Goal: Check status: Check status

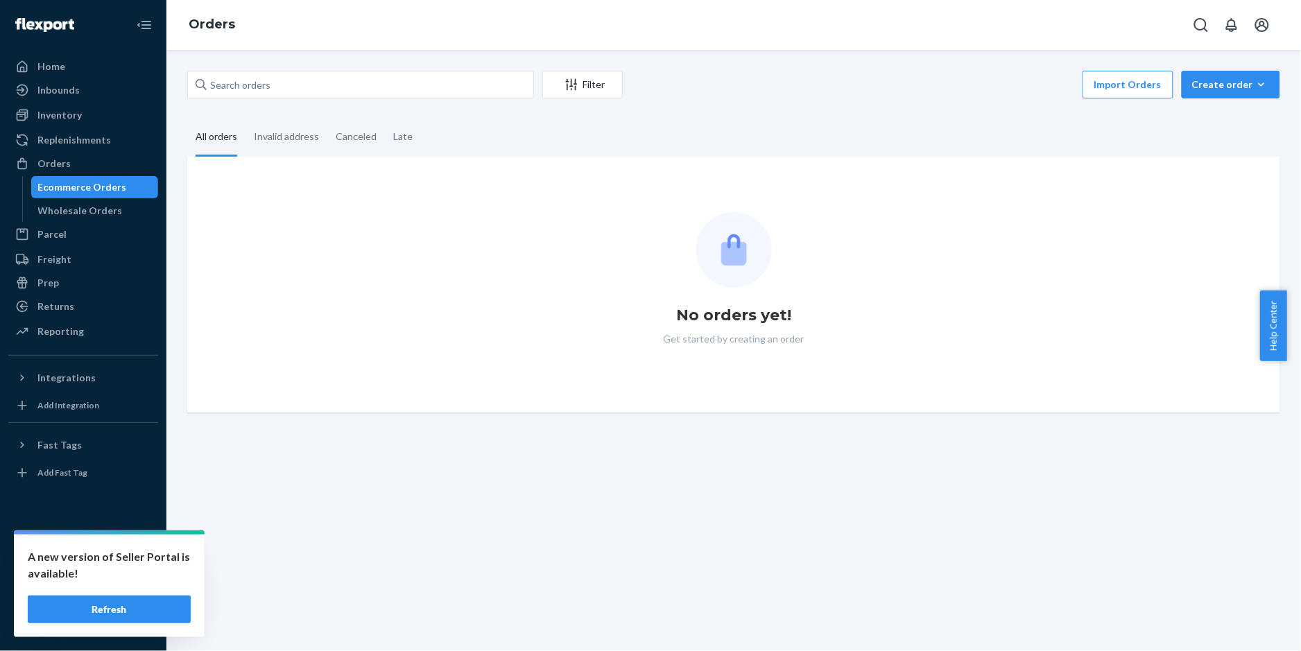
click at [107, 615] on button "Refresh" at bounding box center [109, 610] width 163 height 28
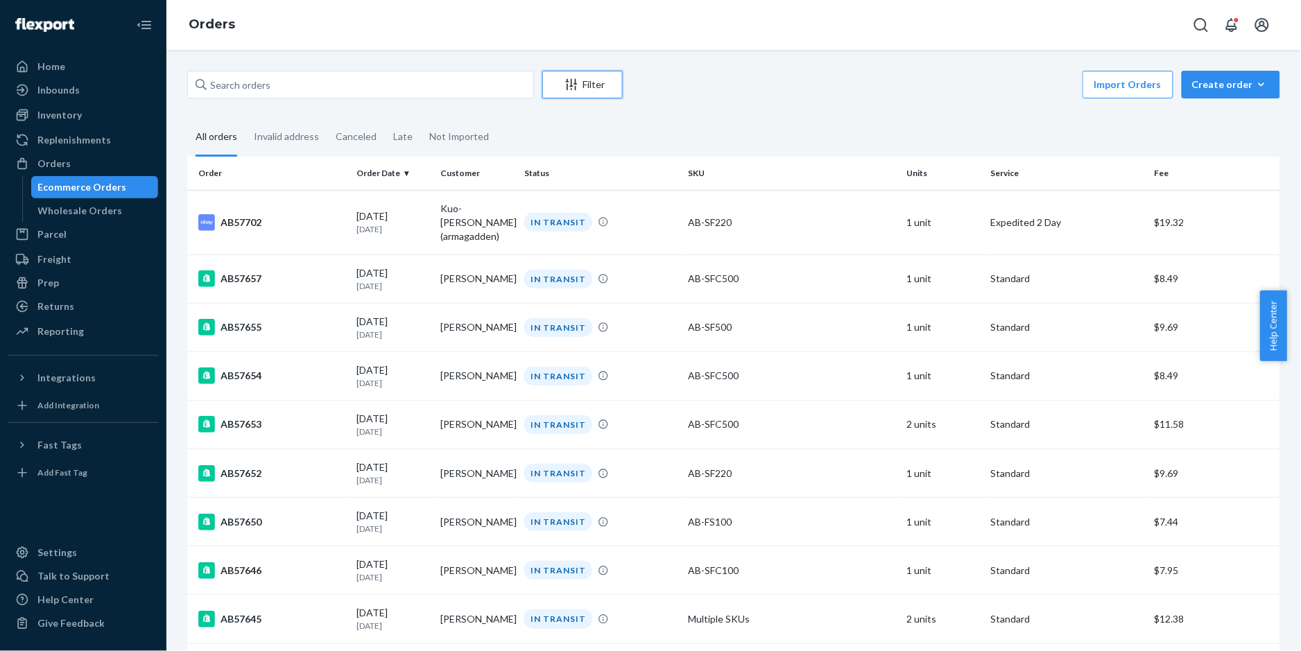
click at [582, 87] on div "Filter" at bounding box center [582, 85] width 79 height 14
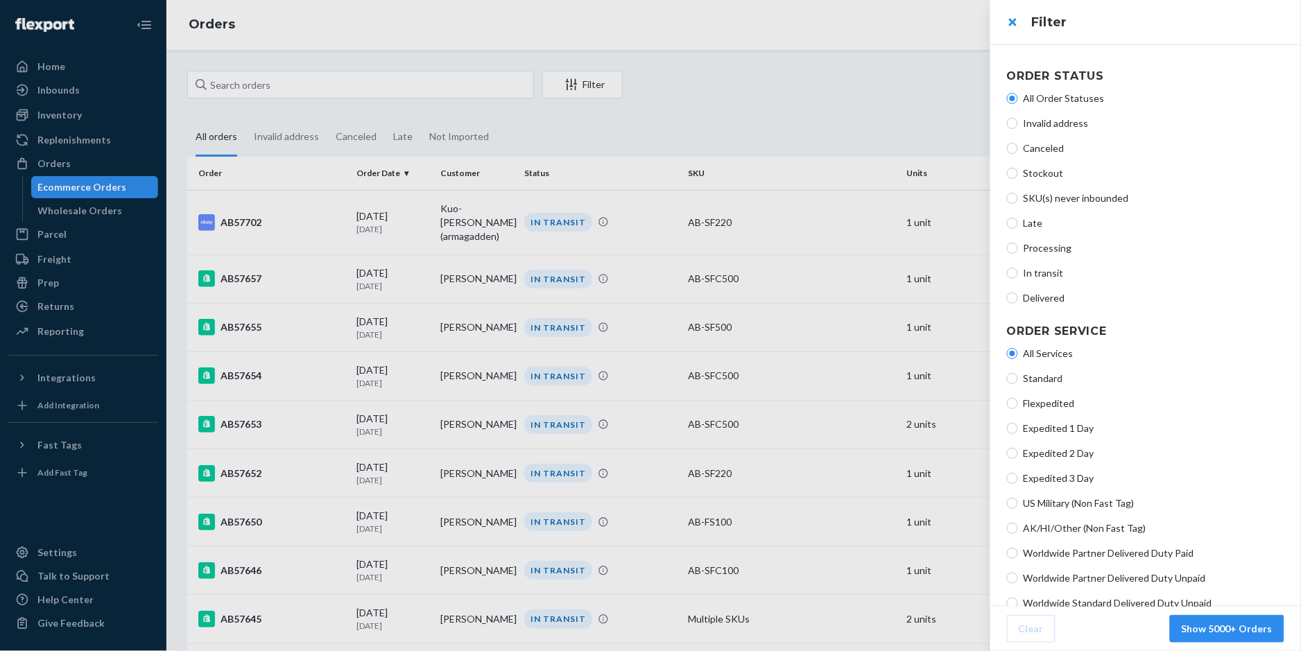
click at [1035, 276] on span "In transit" at bounding box center [1154, 273] width 261 height 14
click at [1018, 276] on input "In transit" at bounding box center [1012, 273] width 11 height 11
radio input "true"
radio input "false"
click at [1209, 633] on button "Show 616 Orders" at bounding box center [1233, 629] width 103 height 28
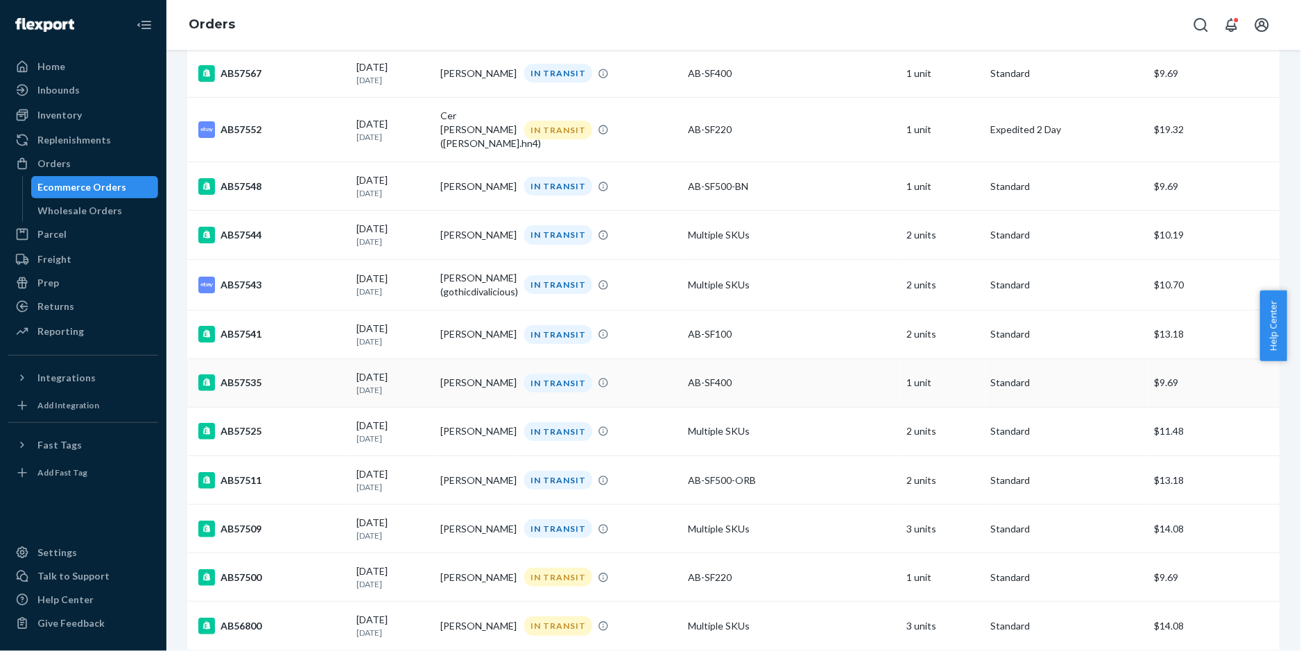
scroll to position [1757, 0]
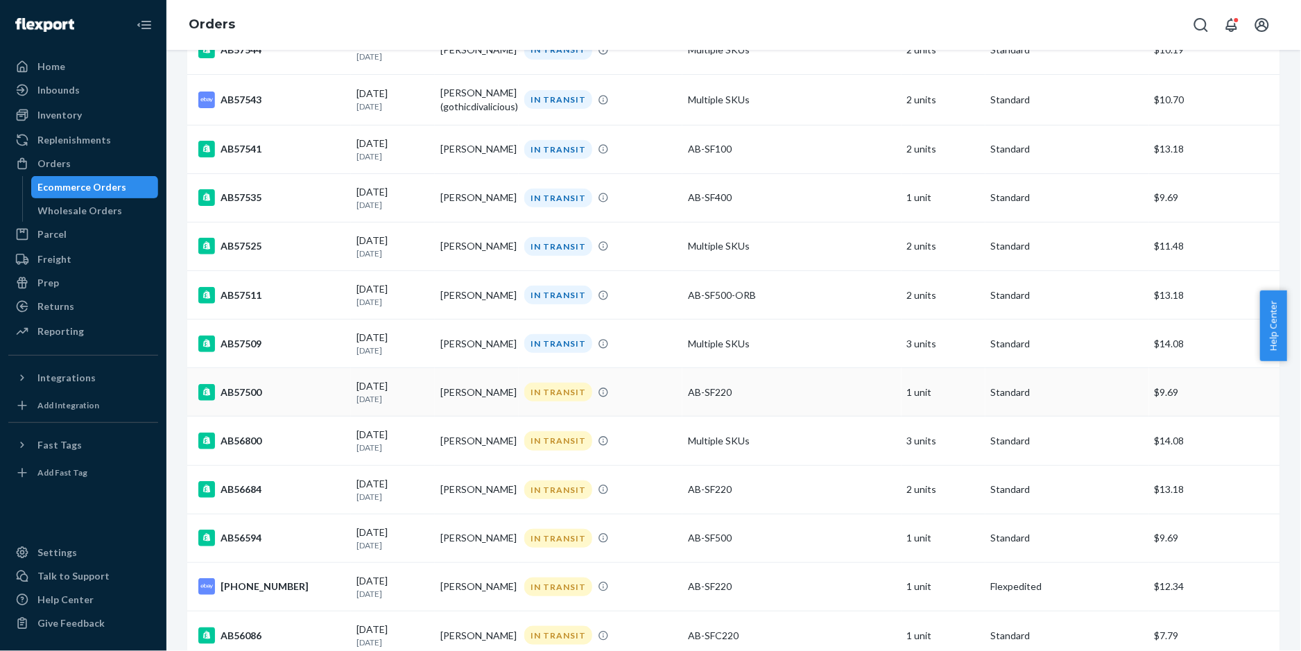
click at [243, 384] on div "AB57500" at bounding box center [271, 392] width 147 height 17
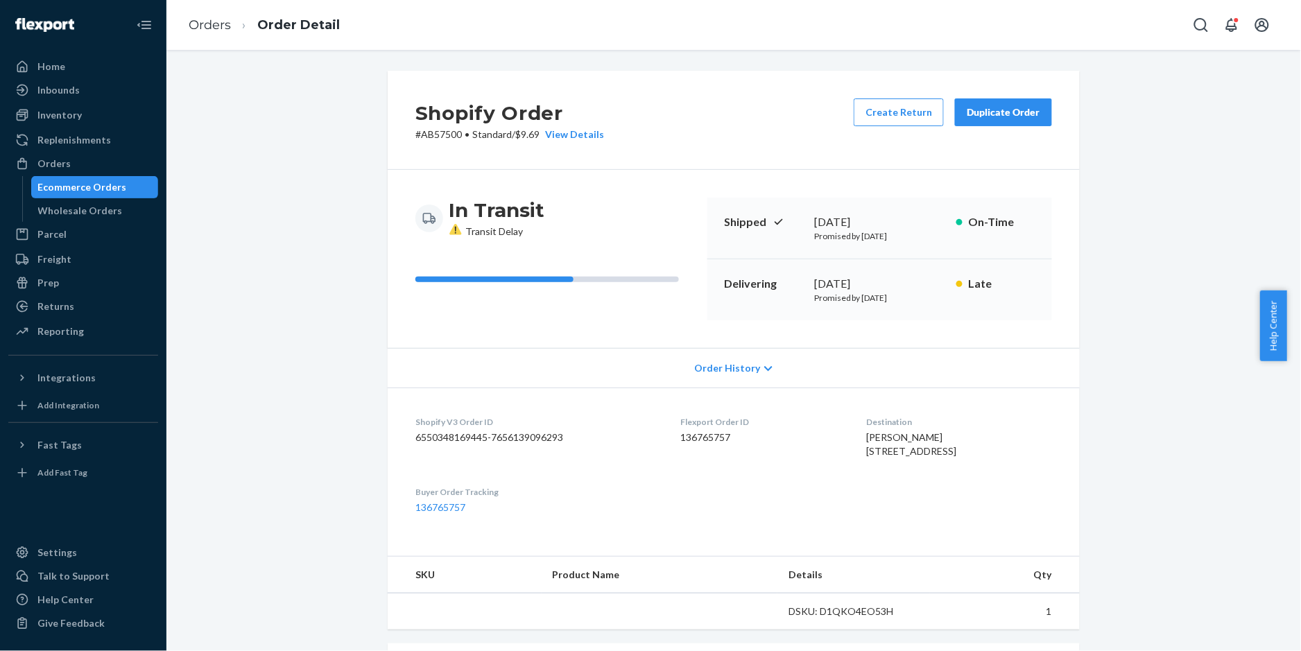
scroll to position [277, 0]
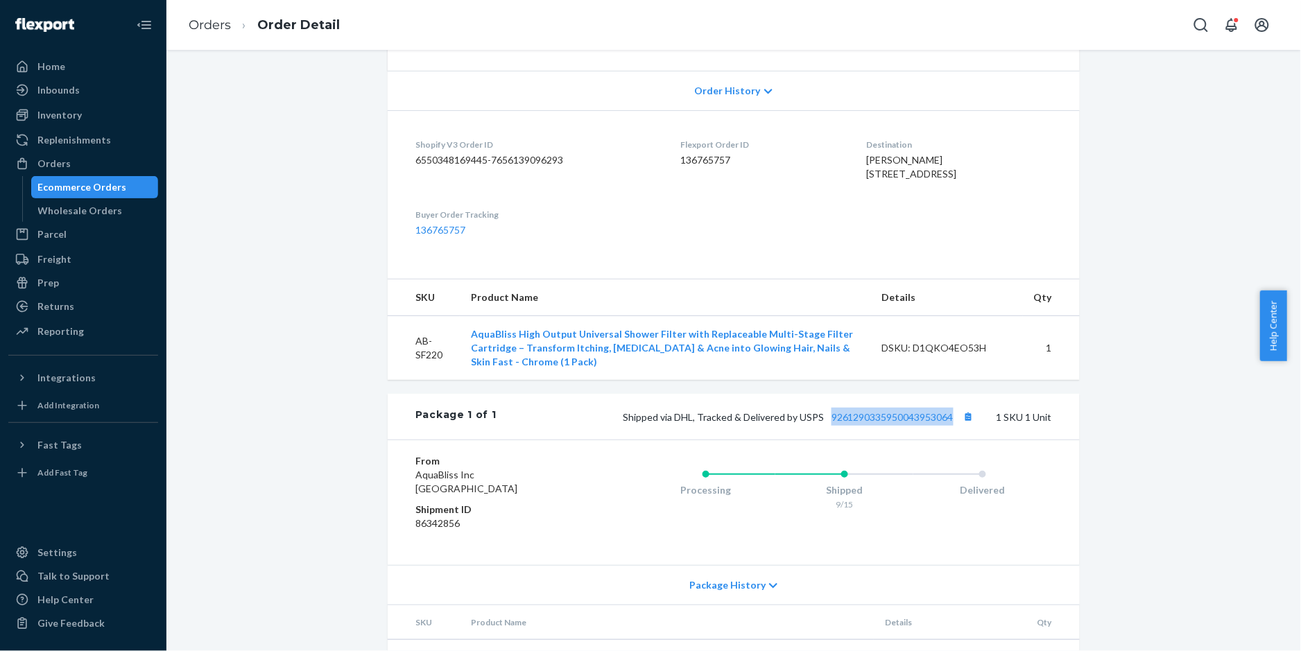
copy link "9261290335950043953064"
drag, startPoint x: 820, startPoint y: 449, endPoint x: 949, endPoint y: 451, distance: 128.3
click at [949, 426] on div "Shipped via DHL, Tracked & Delivered by USPS 9261290335950043953064 1 SKU 1 Unit" at bounding box center [774, 417] width 555 height 18
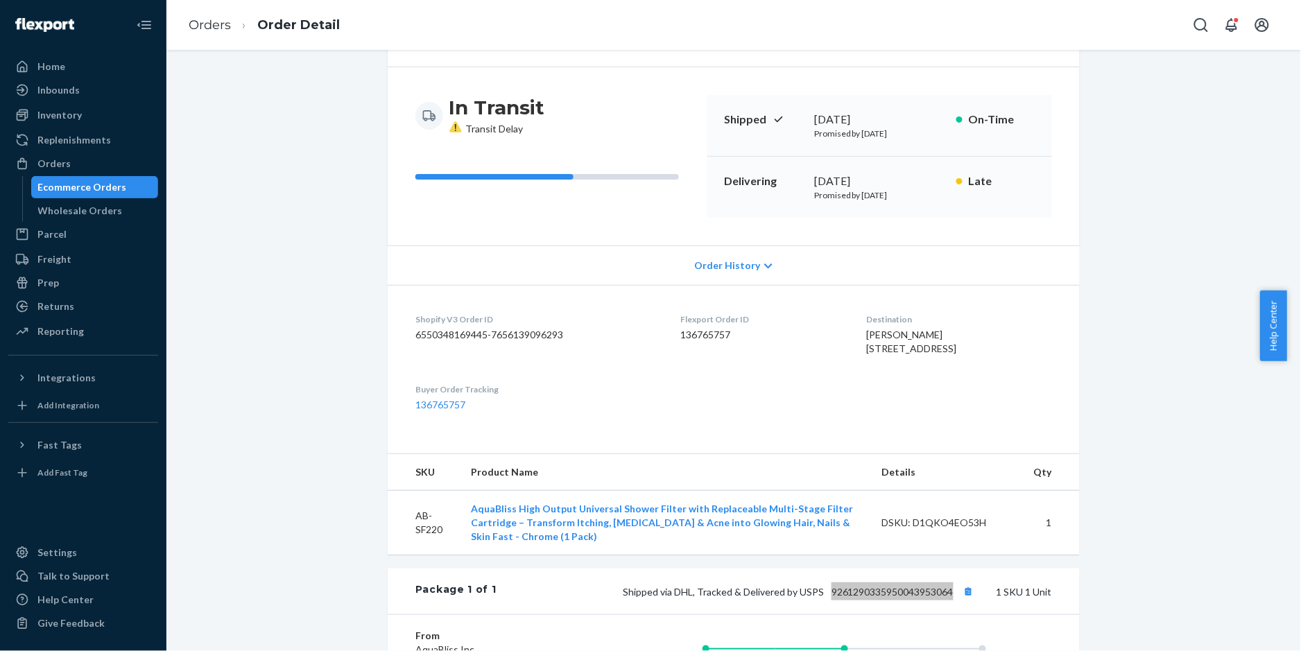
scroll to position [0, 0]
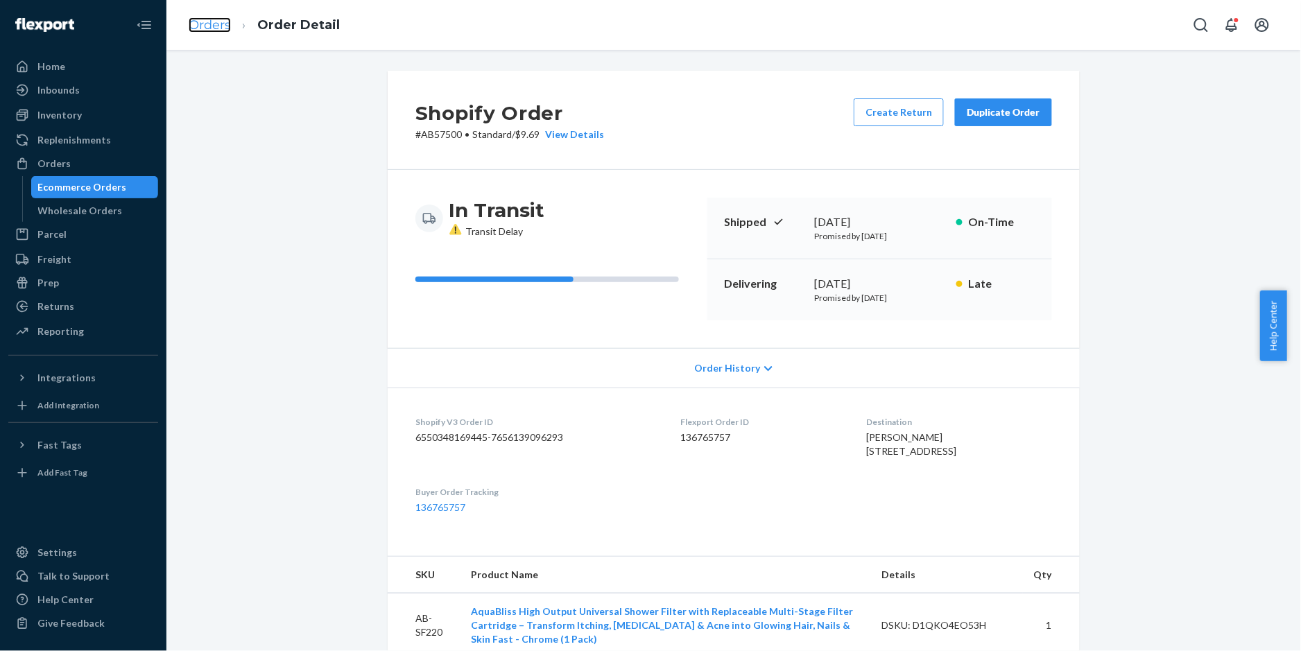
click at [207, 22] on link "Orders" at bounding box center [210, 24] width 42 height 15
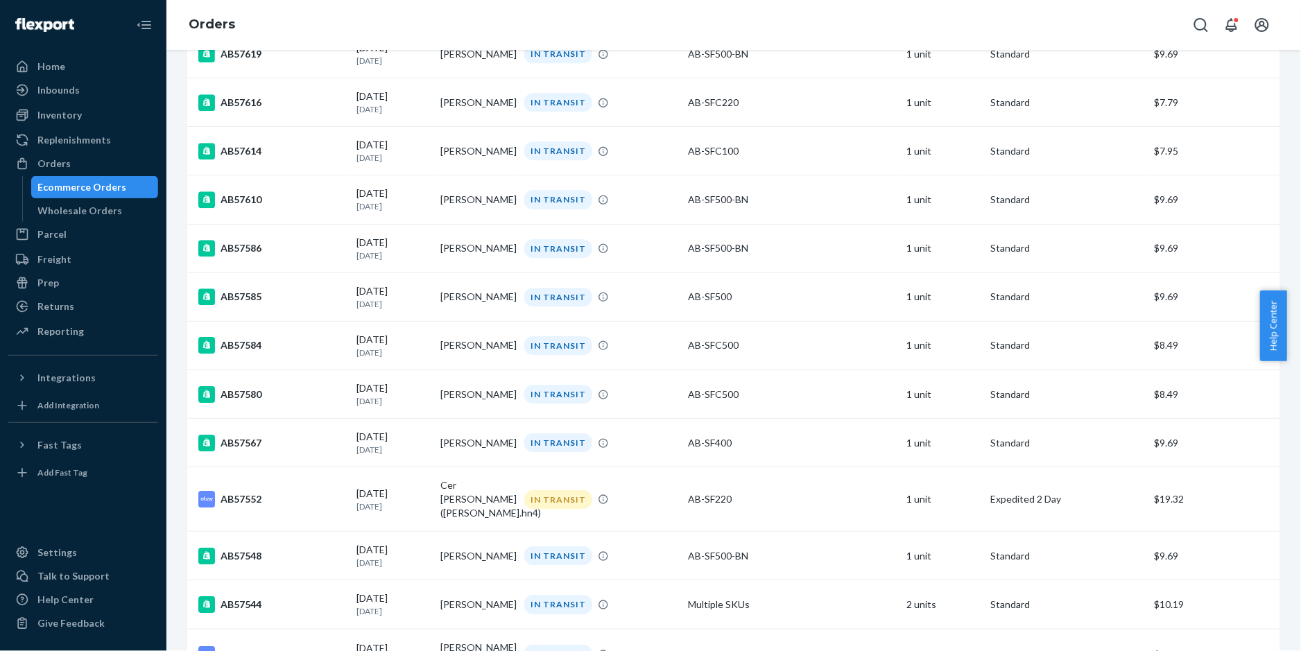
scroll to position [1664, 0]
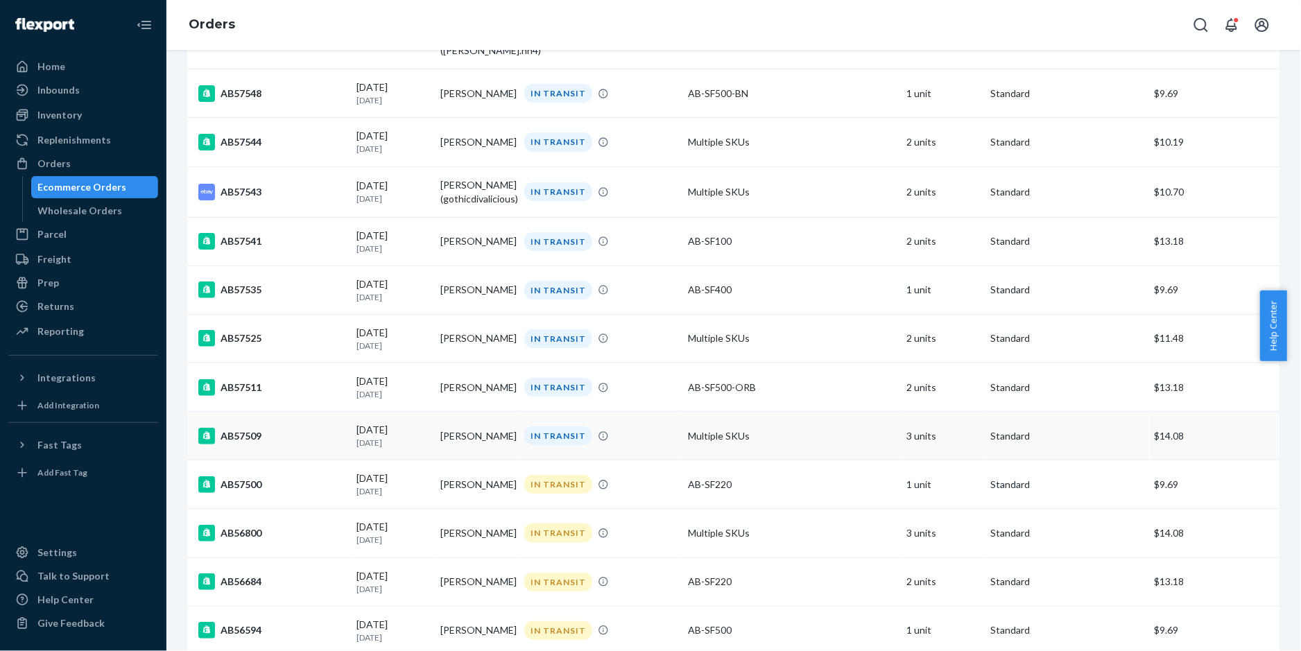
click at [245, 433] on div "AB57509" at bounding box center [271, 436] width 147 height 17
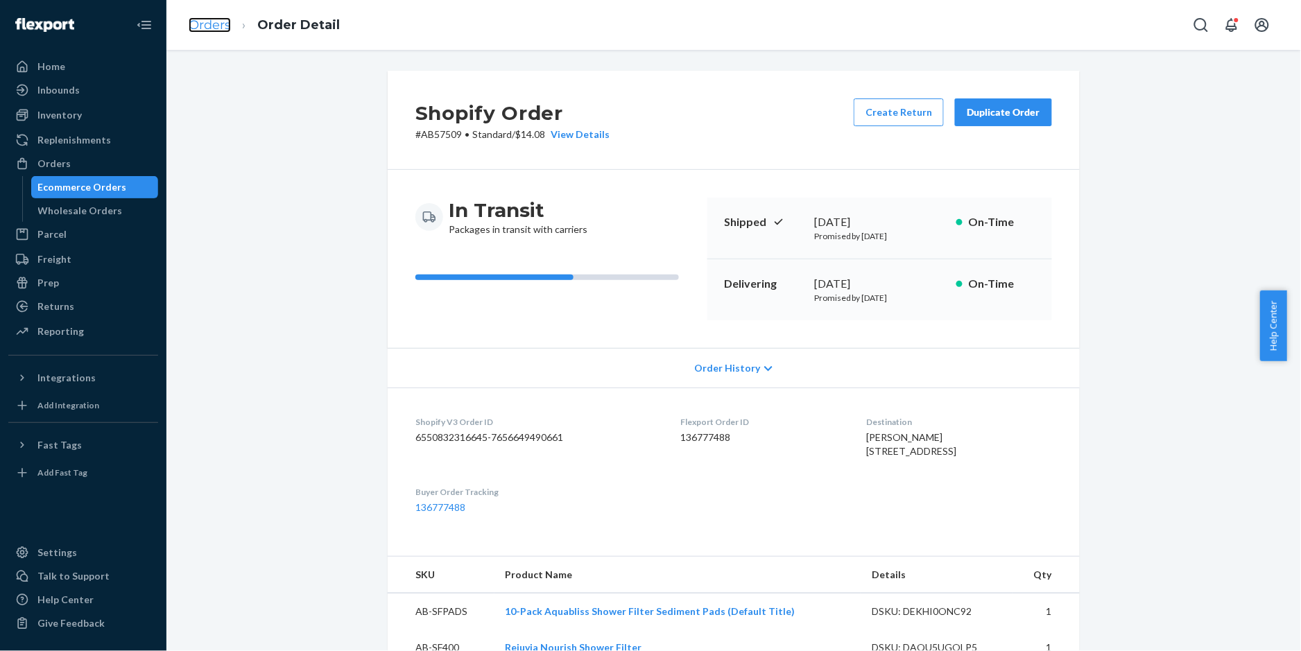
click at [212, 28] on link "Orders" at bounding box center [210, 24] width 42 height 15
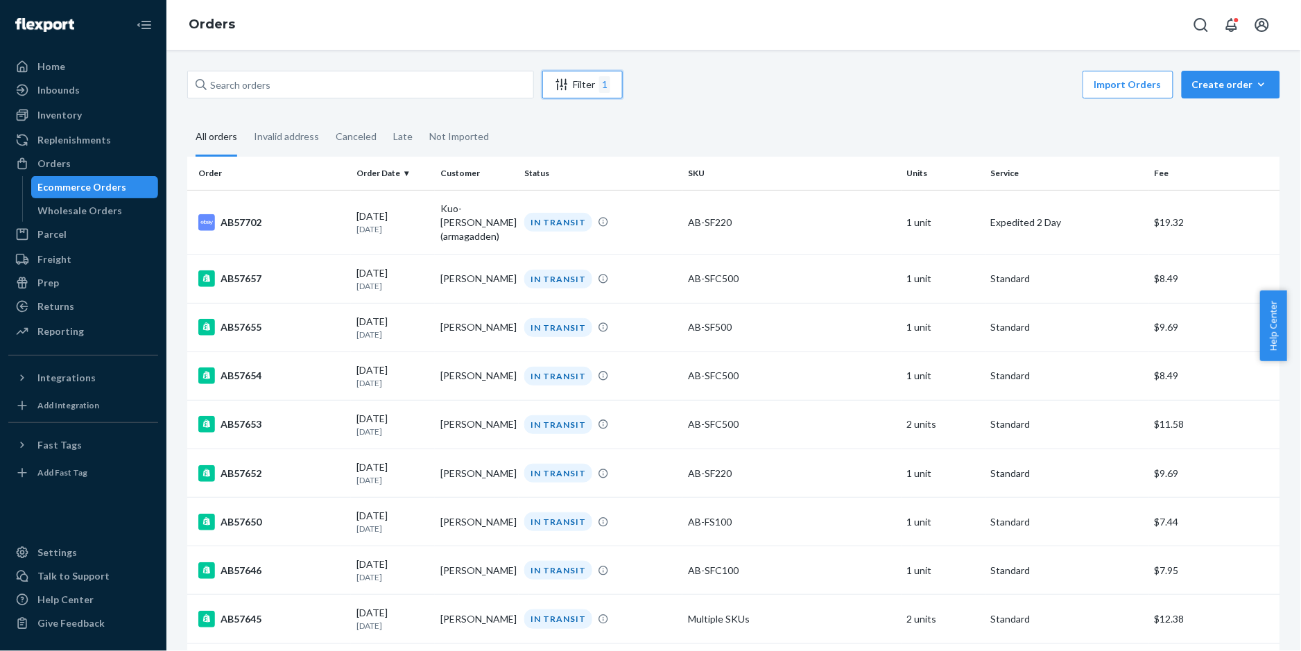
click at [585, 85] on div "Filter 1" at bounding box center [582, 84] width 79 height 17
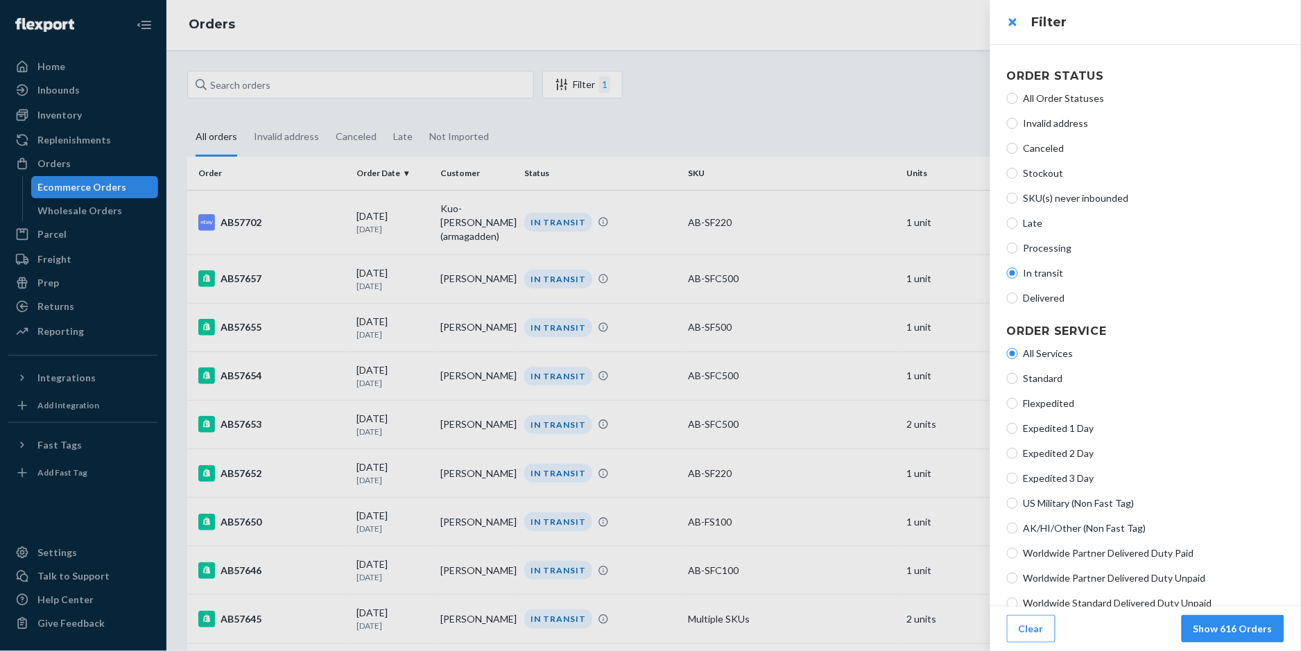
click at [1037, 98] on span "All Order Statuses" at bounding box center [1154, 99] width 261 height 14
click at [1018, 98] on input "All Order Statuses" at bounding box center [1012, 98] width 11 height 11
radio input "true"
radio input "false"
click at [1222, 636] on button "Show 5000+ Orders" at bounding box center [1227, 629] width 114 height 28
